Goal: Find specific fact: Find specific page/section

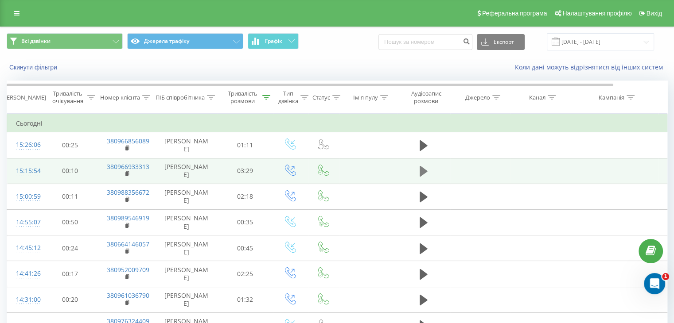
click at [425, 171] on icon at bounding box center [423, 171] width 8 height 11
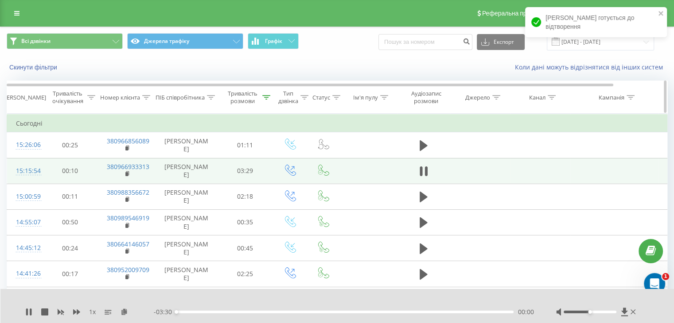
click at [145, 96] on icon at bounding box center [146, 97] width 8 height 4
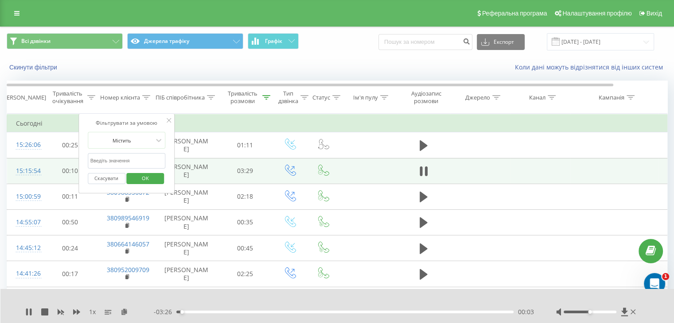
drag, startPoint x: 142, startPoint y: 182, endPoint x: 338, endPoint y: 203, distance: 197.4
click at [143, 181] on span "OK" at bounding box center [145, 178] width 25 height 14
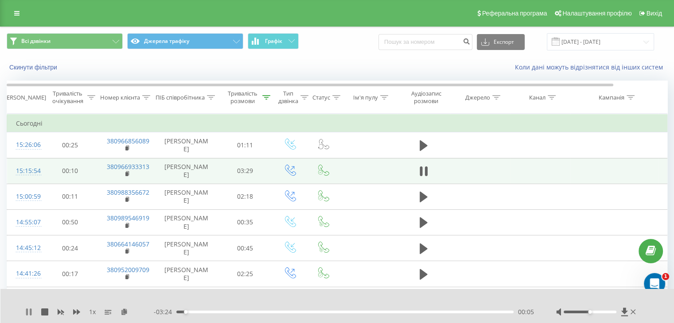
click at [27, 313] on icon at bounding box center [27, 312] width 2 height 7
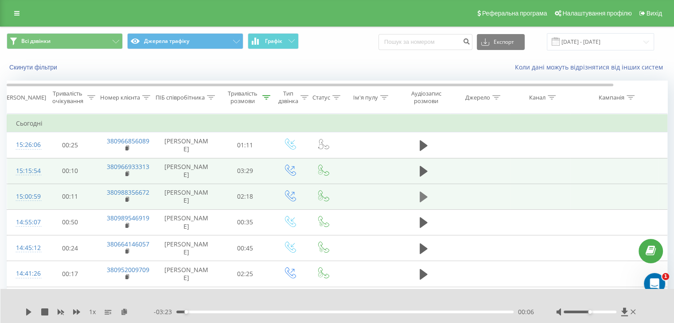
click at [419, 196] on icon at bounding box center [423, 197] width 8 height 11
click at [28, 314] on icon at bounding box center [28, 312] width 7 height 7
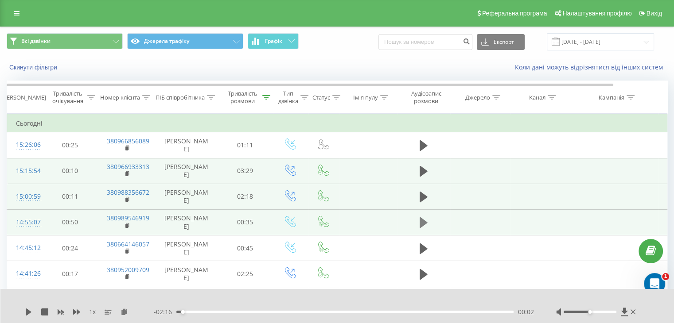
click at [425, 222] on icon at bounding box center [423, 222] width 8 height 11
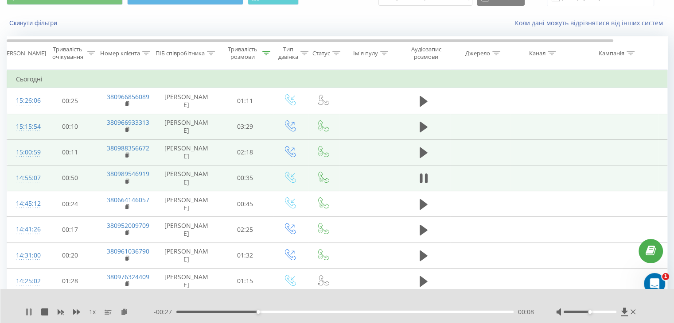
click at [29, 311] on icon at bounding box center [28, 312] width 7 height 7
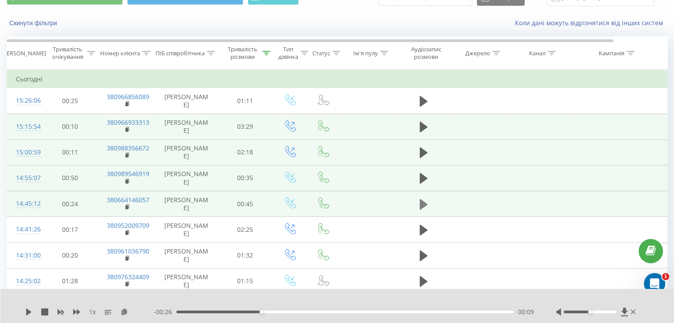
click at [422, 207] on icon at bounding box center [423, 204] width 8 height 12
drag, startPoint x: 101, startPoint y: 195, endPoint x: 149, endPoint y: 200, distance: 48.1
click at [150, 200] on td "380664146057" at bounding box center [127, 204] width 58 height 26
copy link "380664146057"
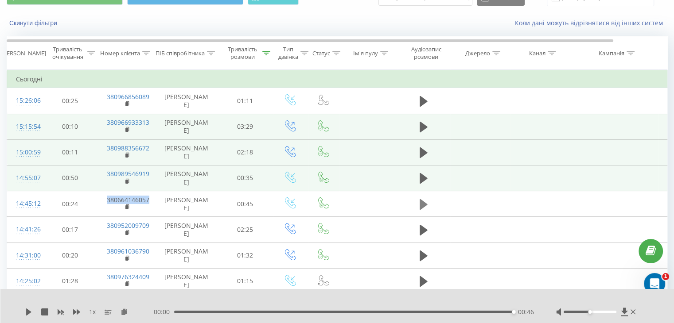
click at [422, 202] on icon at bounding box center [423, 204] width 8 height 11
click at [334, 312] on div "00:21" at bounding box center [344, 312] width 337 height 3
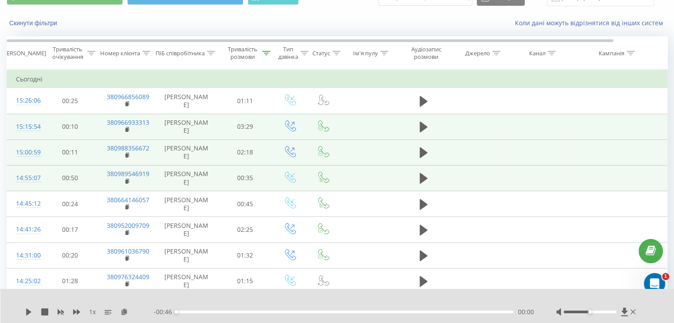
click at [24, 310] on div "1 x - 00:46 00:00 00:00" at bounding box center [337, 306] width 674 height 34
click at [30, 312] on icon at bounding box center [28, 312] width 5 height 7
click at [287, 312] on div "00:15" at bounding box center [344, 312] width 337 height 3
click at [326, 312] on div "00:20" at bounding box center [344, 312] width 337 height 3
click at [26, 312] on icon at bounding box center [28, 312] width 5 height 7
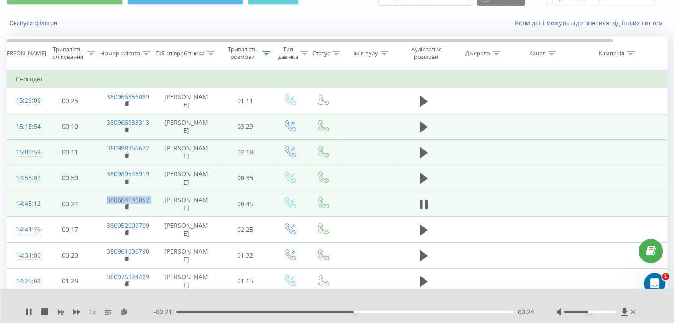
drag, startPoint x: 157, startPoint y: 198, endPoint x: 105, endPoint y: 197, distance: 52.3
click at [105, 197] on tr "14:45:12 00:24 380664146057 [PERSON_NAME] 00:45" at bounding box center [366, 204] width 718 height 26
copy td "380664146057"
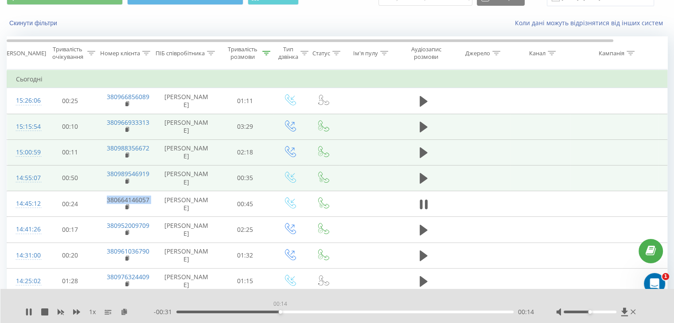
click at [280, 312] on div "00:14" at bounding box center [344, 312] width 337 height 3
click at [258, 314] on div "- 00:30 00:15 00:15" at bounding box center [344, 312] width 380 height 9
click at [260, 311] on div "00:11" at bounding box center [344, 312] width 337 height 3
click at [236, 311] on div "00:08" at bounding box center [344, 312] width 337 height 3
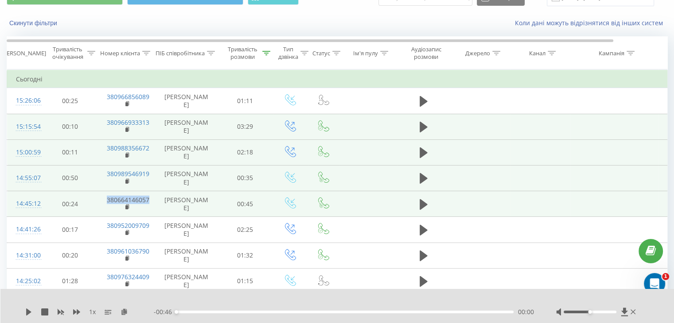
drag, startPoint x: 152, startPoint y: 201, endPoint x: 103, endPoint y: 197, distance: 49.7
click at [103, 197] on td "380664146057" at bounding box center [127, 204] width 58 height 26
copy link "380664146057"
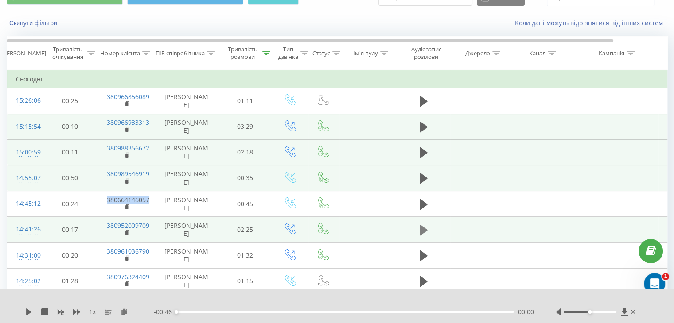
click at [420, 225] on icon at bounding box center [423, 230] width 8 height 11
click at [29, 311] on icon at bounding box center [28, 312] width 7 height 7
click at [420, 229] on icon at bounding box center [423, 230] width 8 height 11
click at [32, 314] on icon at bounding box center [28, 312] width 7 height 7
click at [148, 174] on link "380989546919" at bounding box center [128, 174] width 43 height 8
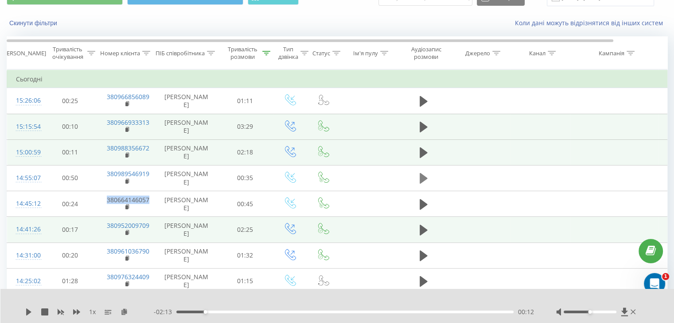
click at [423, 179] on icon at bounding box center [423, 178] width 8 height 11
click at [220, 313] on div "00:14" at bounding box center [344, 312] width 337 height 3
click at [423, 203] on icon at bounding box center [423, 204] width 8 height 11
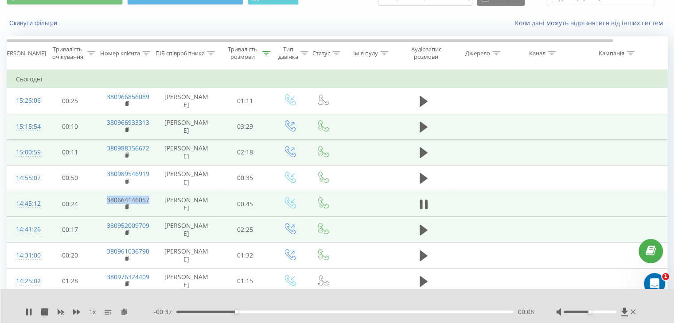
copy link "380664146057"
